Goal: Transaction & Acquisition: Book appointment/travel/reservation

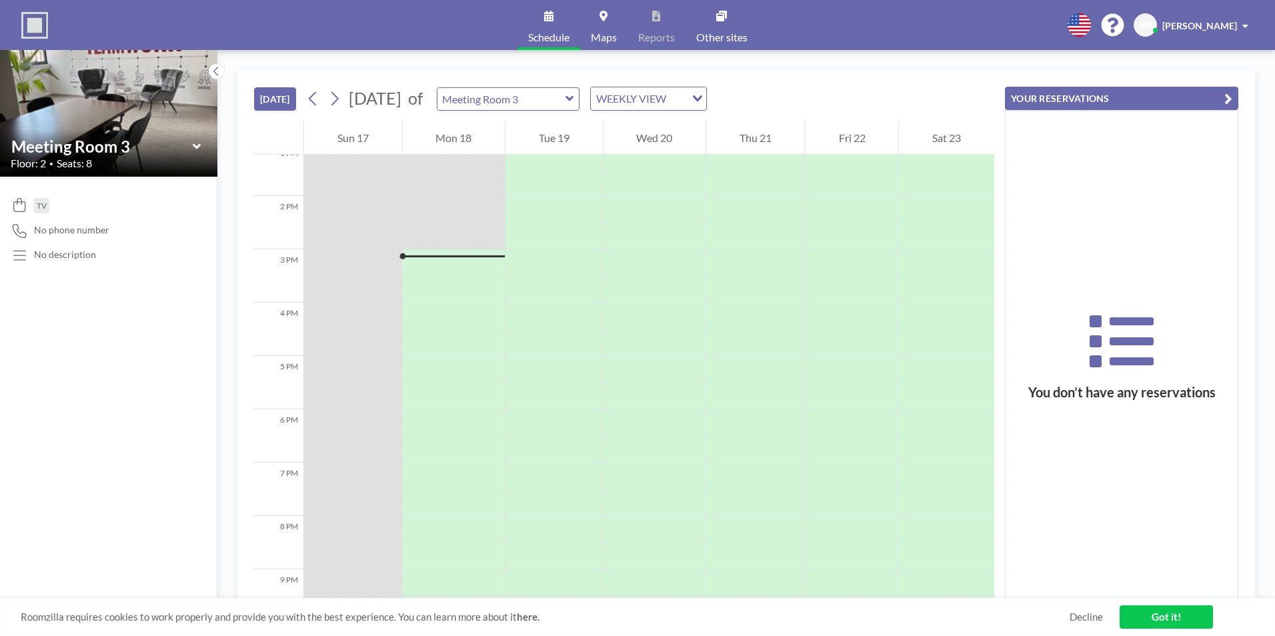
scroll to position [773, 0]
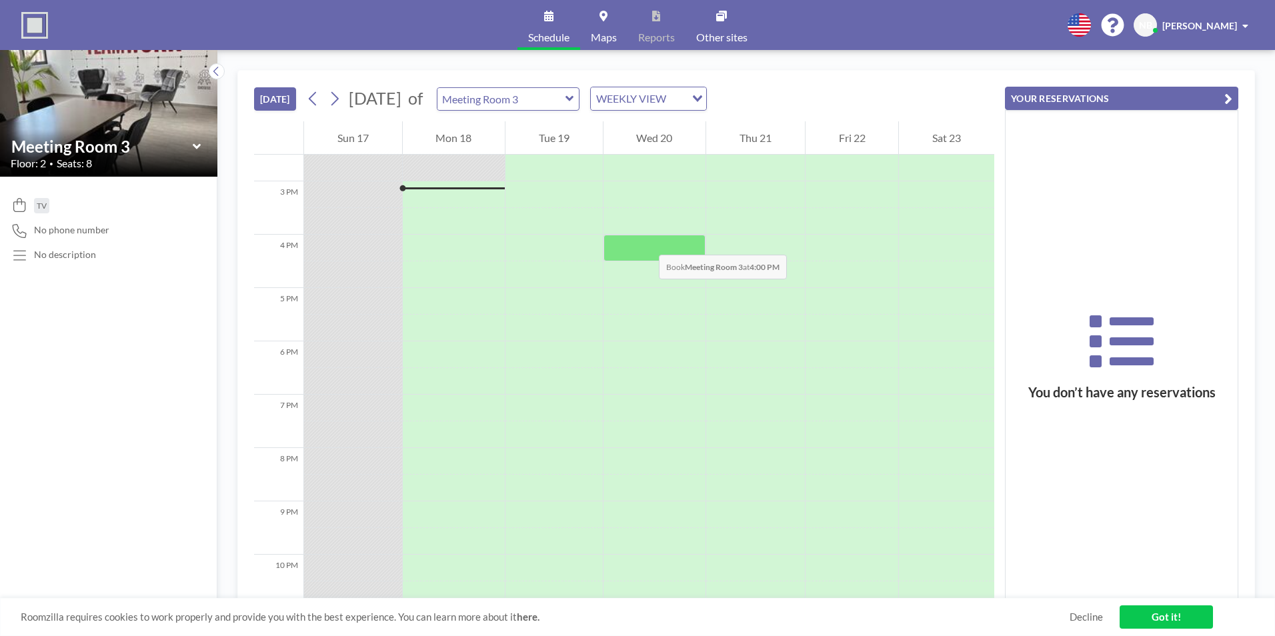
click at [645, 241] on div at bounding box center [654, 248] width 103 height 27
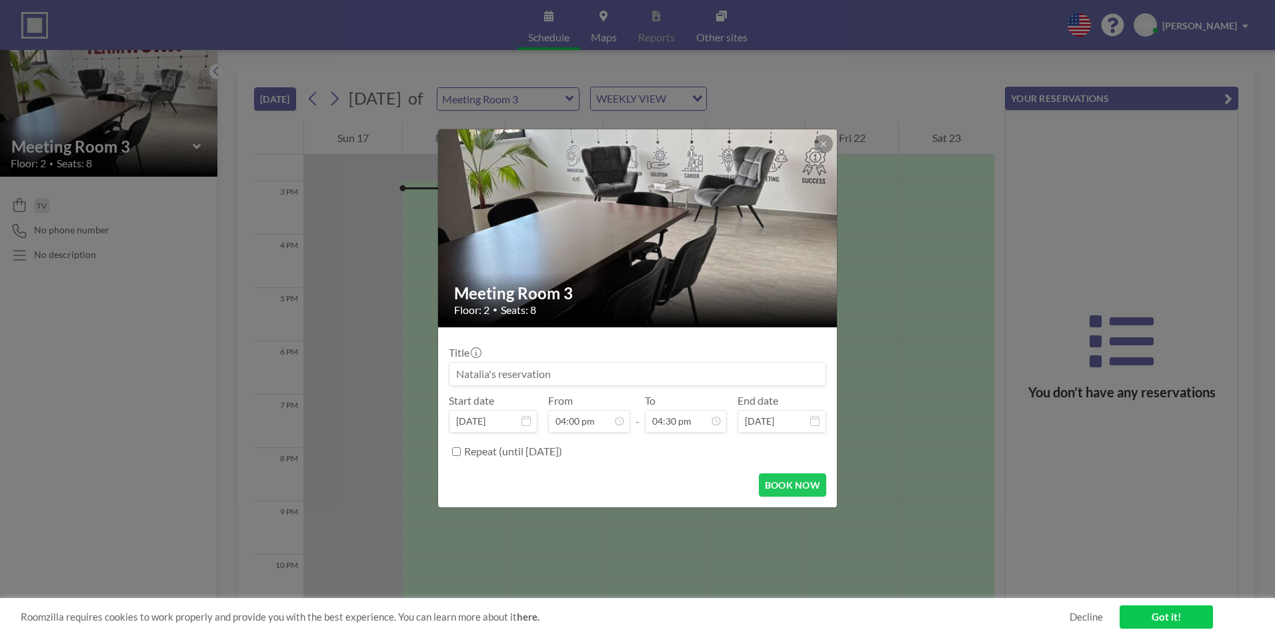
scroll to position [759, 0]
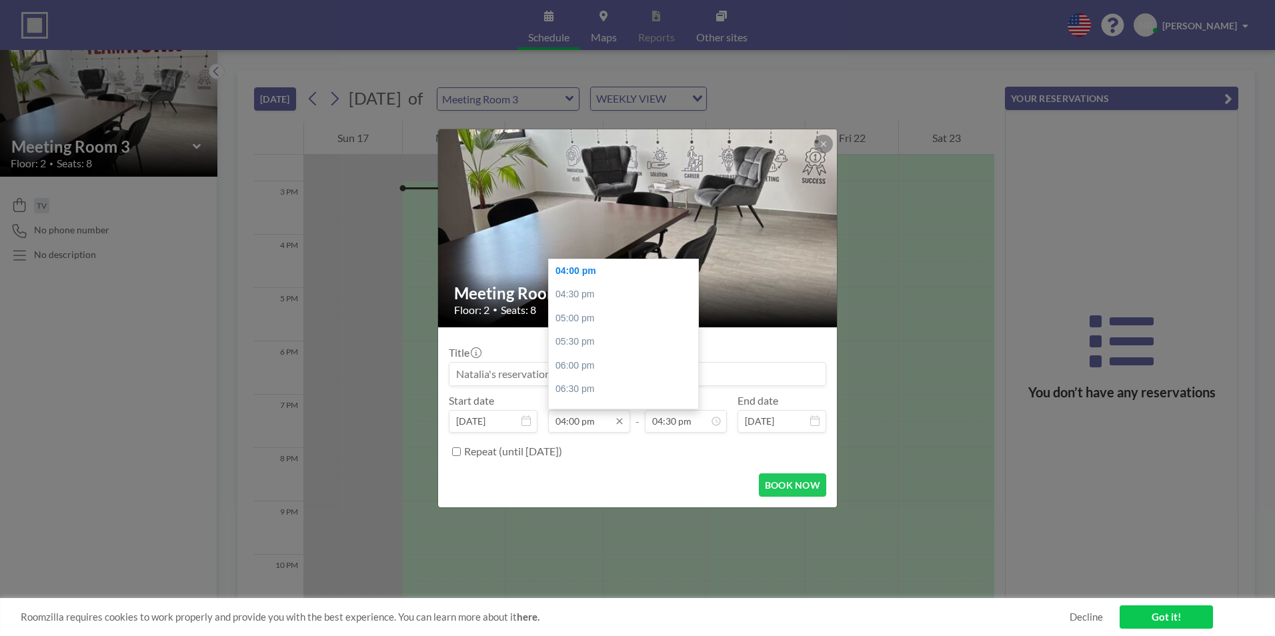
click at [580, 413] on input "04:00 pm" at bounding box center [589, 421] width 82 height 23
click at [585, 305] on div "02:00 pm" at bounding box center [627, 309] width 156 height 24
type input "02:00 pm"
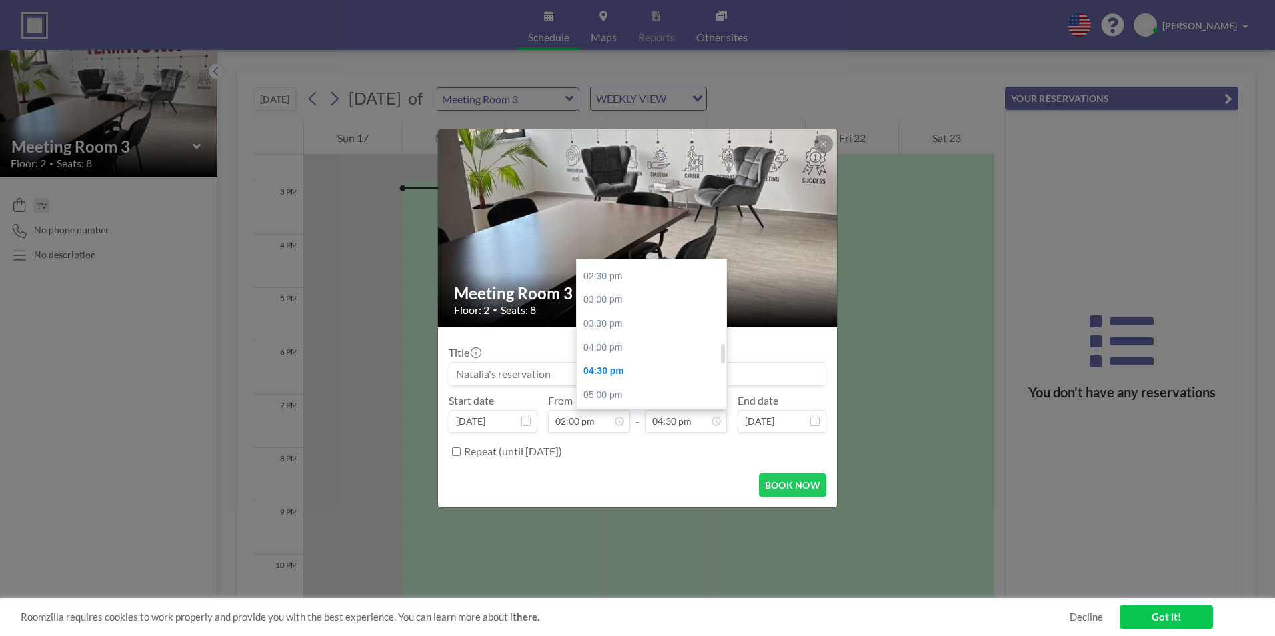
scroll to position [650, 0]
click at [613, 333] on div "03:00 pm" at bounding box center [655, 333] width 156 height 24
type input "03:00 pm"
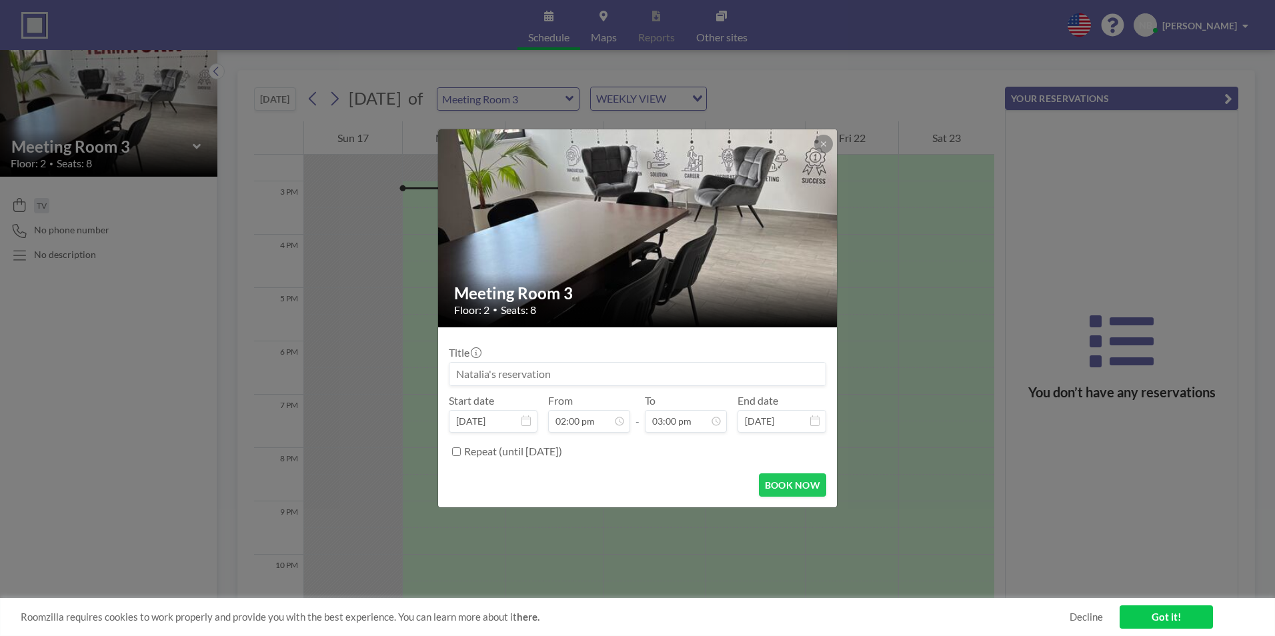
scroll to position [712, 0]
click at [785, 481] on button "BOOK NOW" at bounding box center [792, 484] width 67 height 23
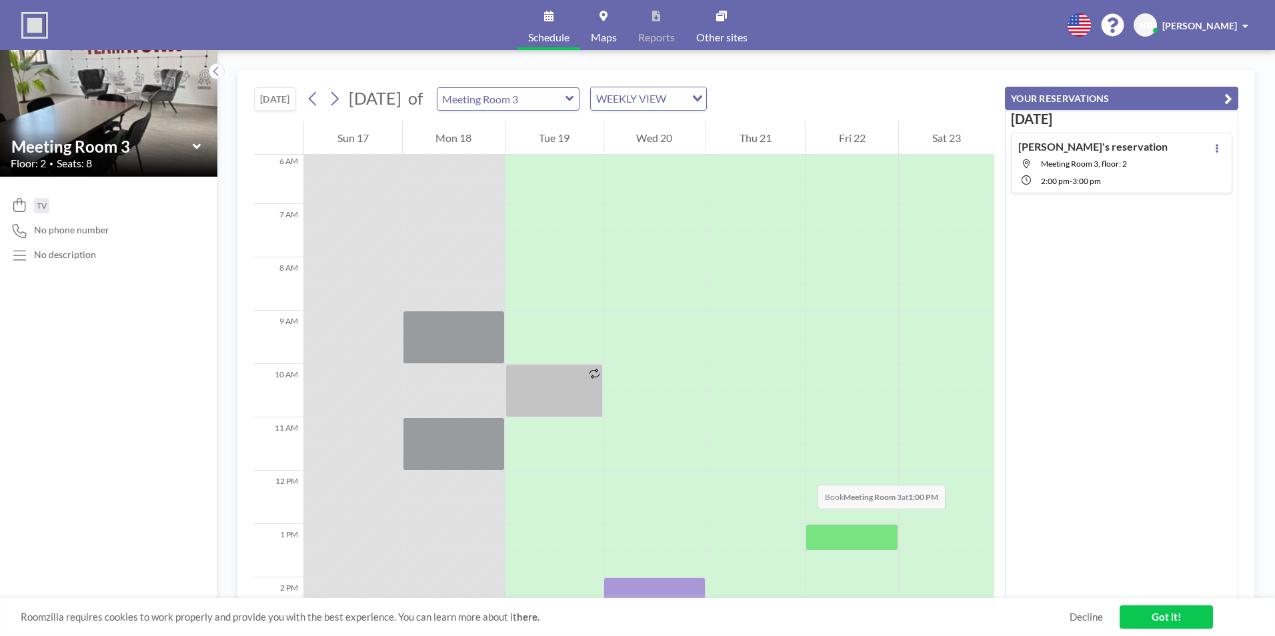
scroll to position [307, 0]
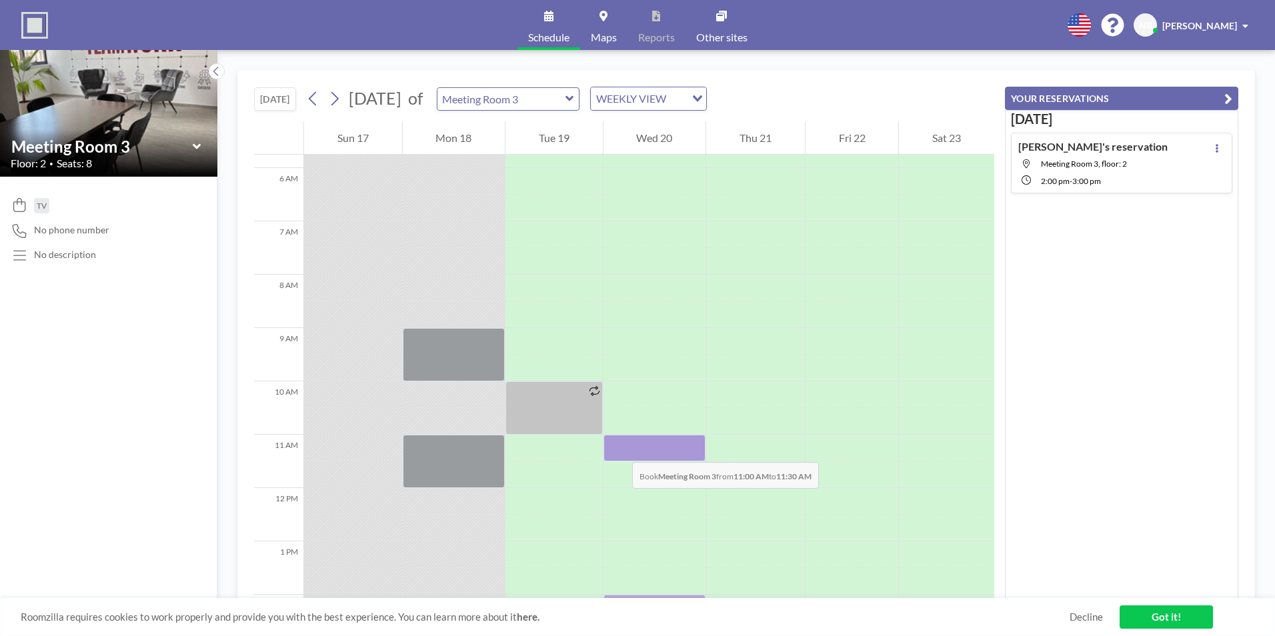
click at [619, 449] on div at bounding box center [654, 448] width 103 height 27
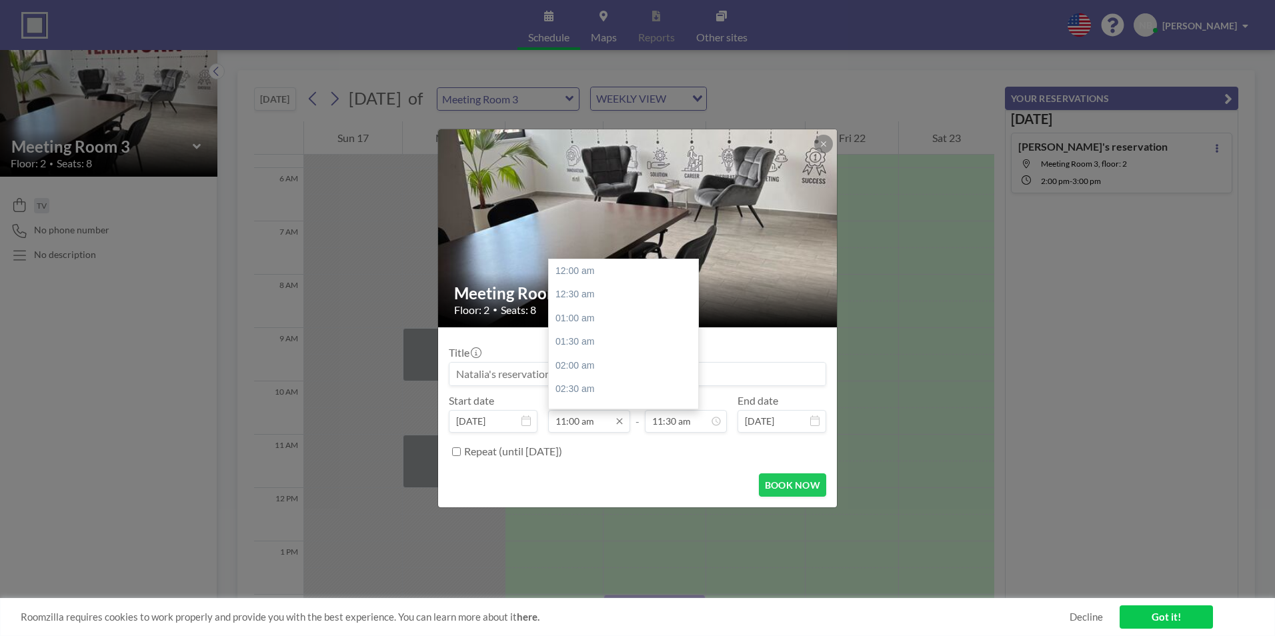
scroll to position [522, 0]
click at [585, 319] on div "12:00 pm" at bounding box center [627, 319] width 156 height 24
type input "12:00 pm"
type input "12:30 pm"
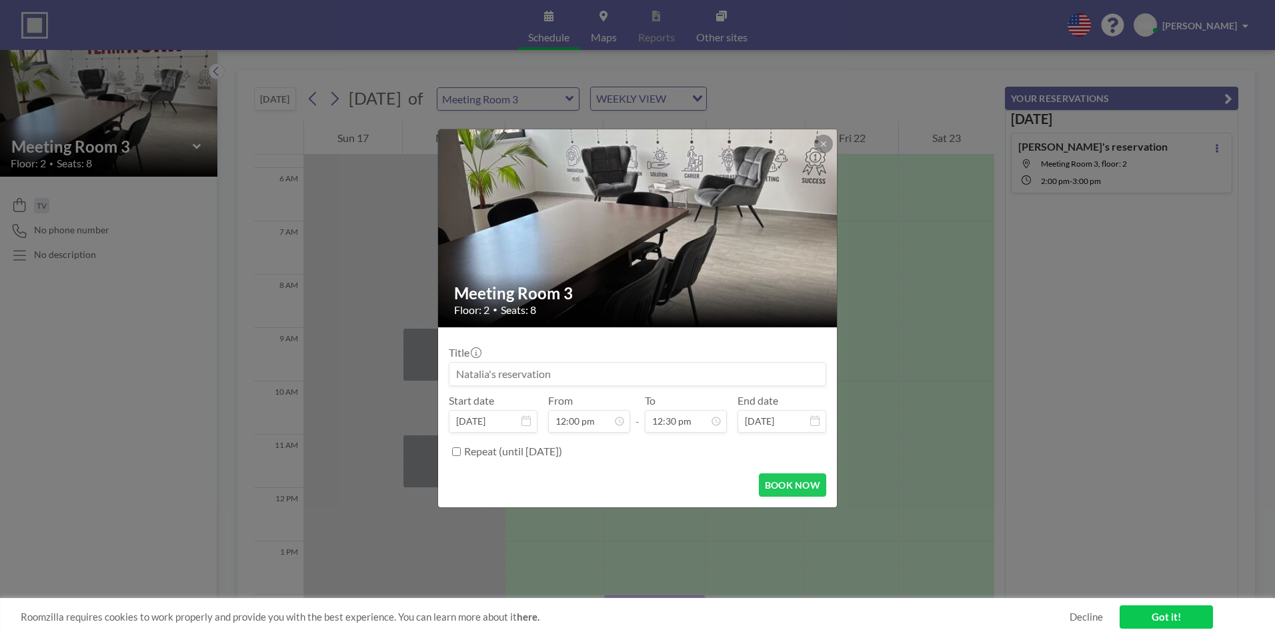
scroll to position [593, 0]
click at [789, 481] on button "BOOK NOW" at bounding box center [792, 484] width 67 height 23
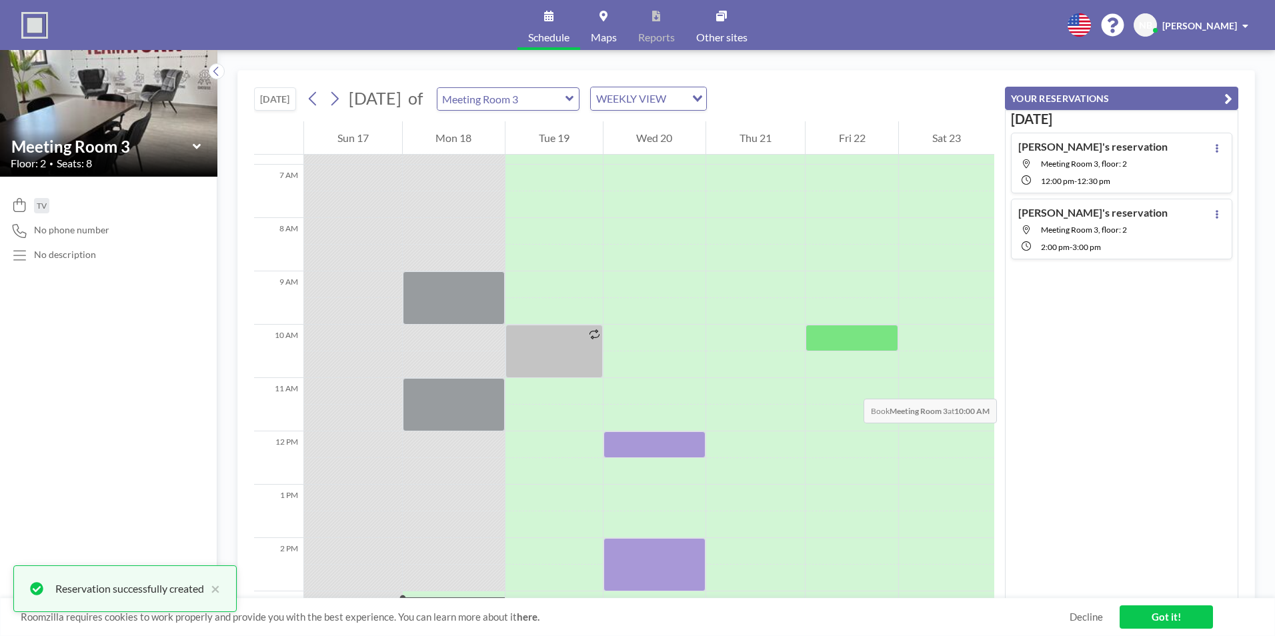
scroll to position [440, 0]
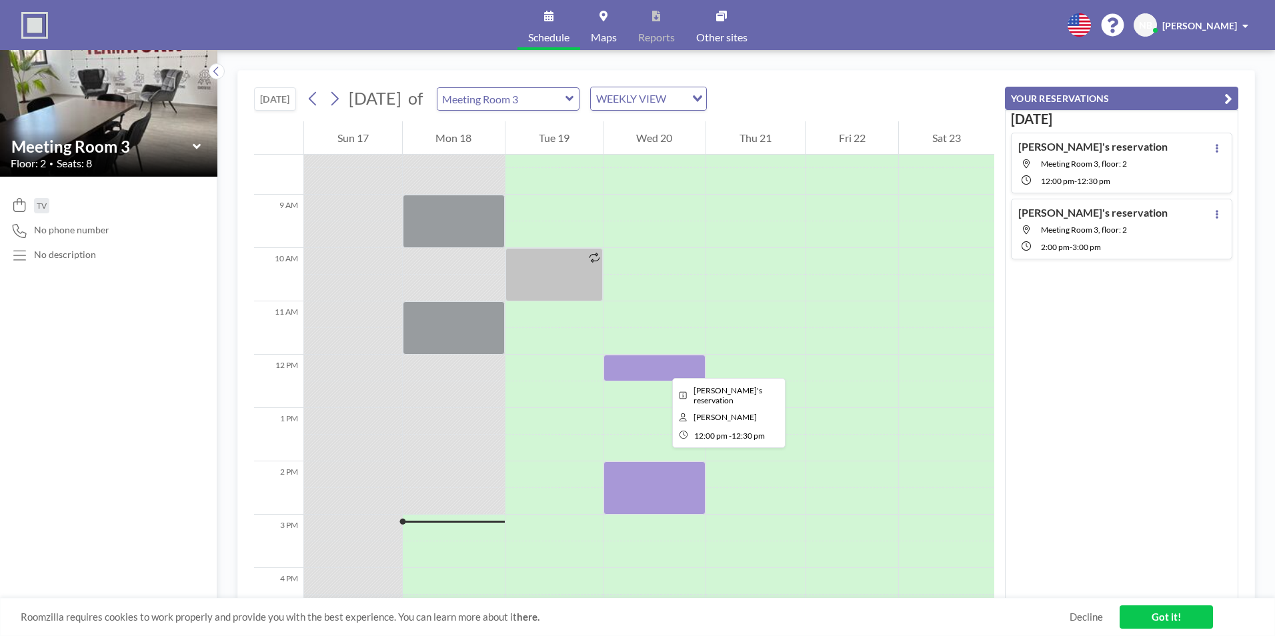
click at [661, 366] on div at bounding box center [654, 368] width 103 height 27
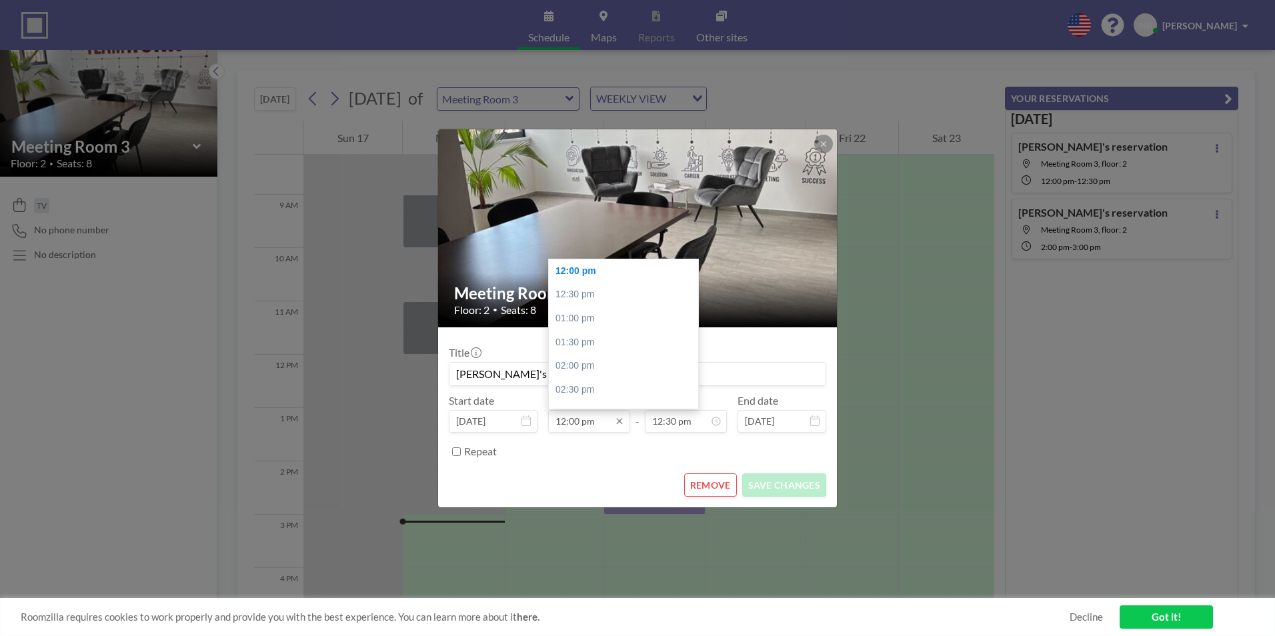
click at [583, 419] on input "12:00 pm" at bounding box center [589, 421] width 82 height 23
click at [582, 357] on div "11:00 am" at bounding box center [627, 357] width 156 height 24
type input "11:00 am"
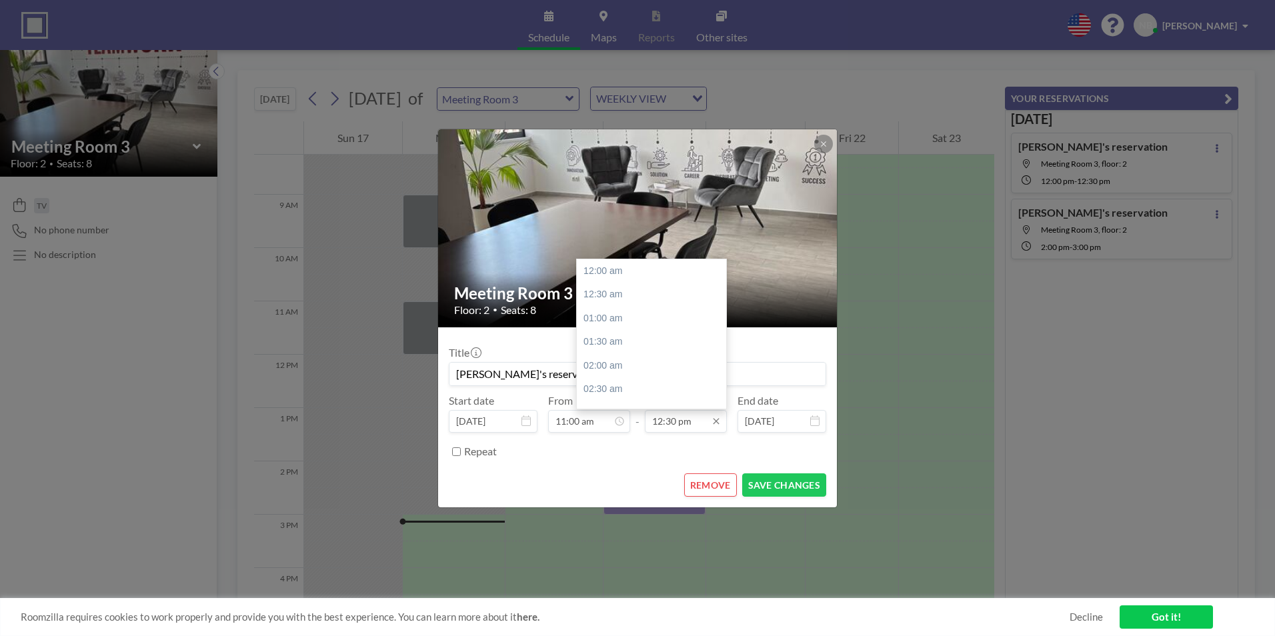
scroll to position [593, 0]
click at [671, 431] on input "12:30 pm" at bounding box center [686, 421] width 82 height 23
click at [603, 313] on div "12:00 pm" at bounding box center [655, 314] width 156 height 24
type input "12:00 pm"
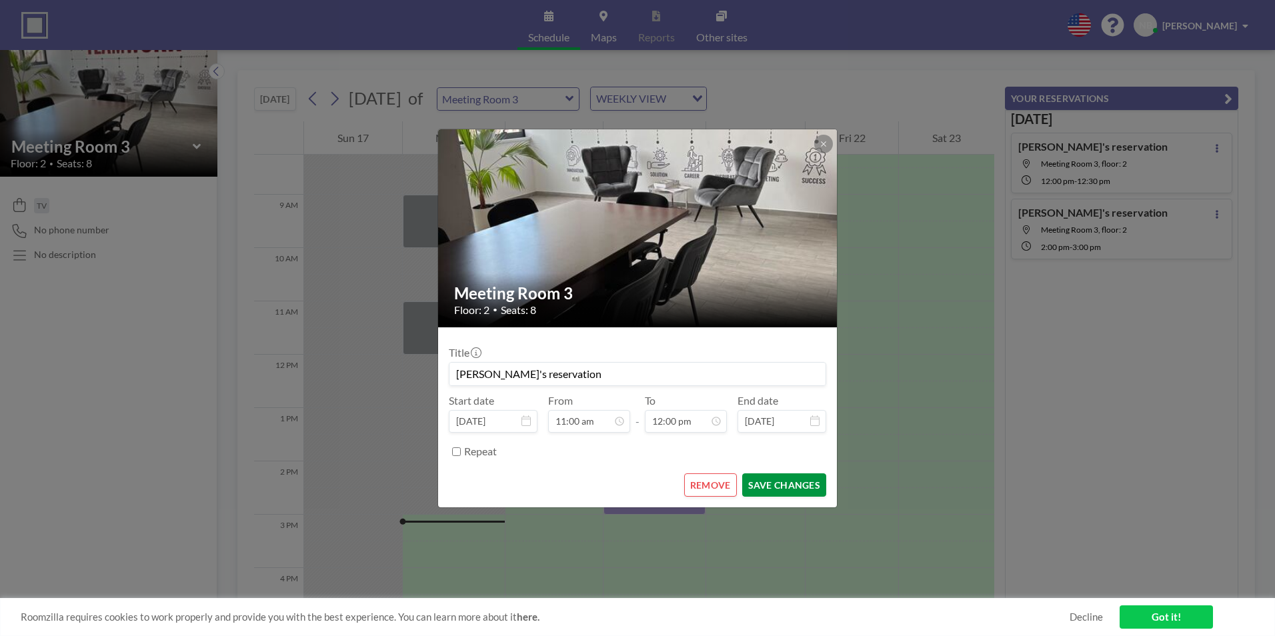
scroll to position [569, 0]
click at [785, 489] on button "SAVE CHANGES" at bounding box center [784, 484] width 84 height 23
